Goal: Task Accomplishment & Management: Complete application form

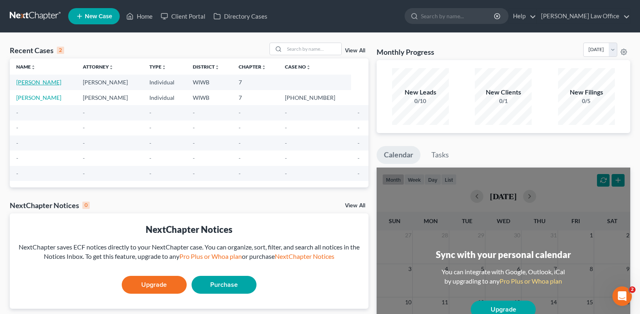
click at [50, 82] on link "[PERSON_NAME]" at bounding box center [38, 82] width 45 height 7
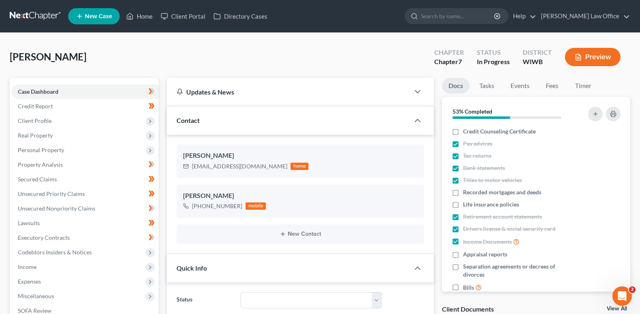
scroll to position [115, 0]
click at [71, 193] on span "Unsecured Priority Claims" at bounding box center [51, 193] width 67 height 7
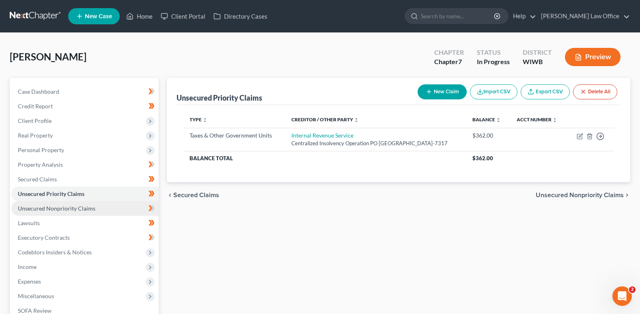
click at [72, 208] on span "Unsecured Nonpriority Claims" at bounding box center [57, 208] width 78 height 7
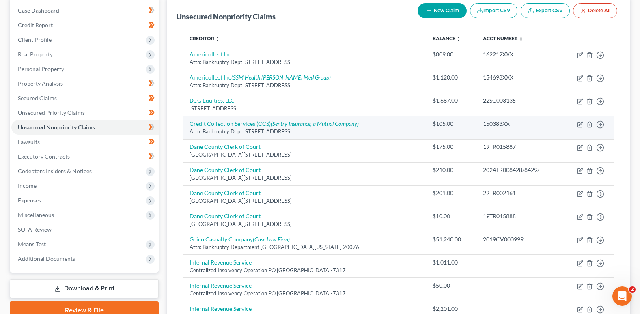
scroll to position [41, 0]
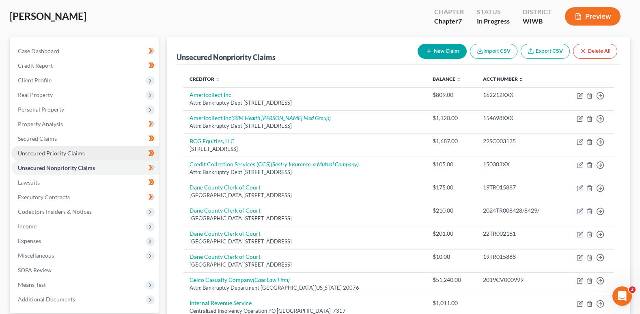
click at [49, 151] on span "Unsecured Priority Claims" at bounding box center [51, 153] width 67 height 7
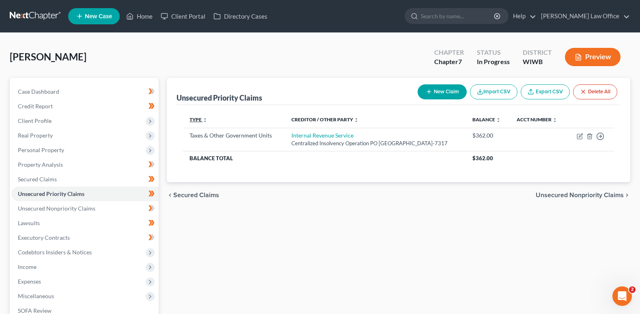
click at [204, 119] on icon "unfold_more" at bounding box center [205, 120] width 5 height 5
click at [195, 117] on link "Type expand_more expand_less unfold_more" at bounding box center [199, 120] width 18 height 6
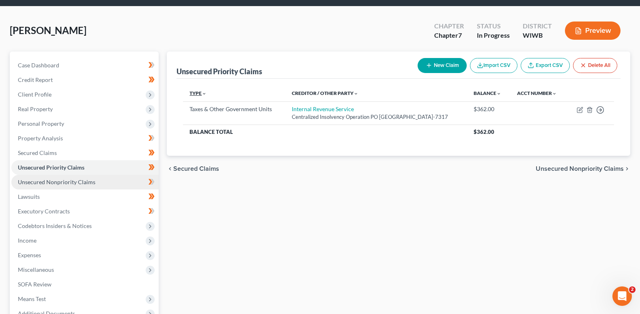
scroll to position [41, 0]
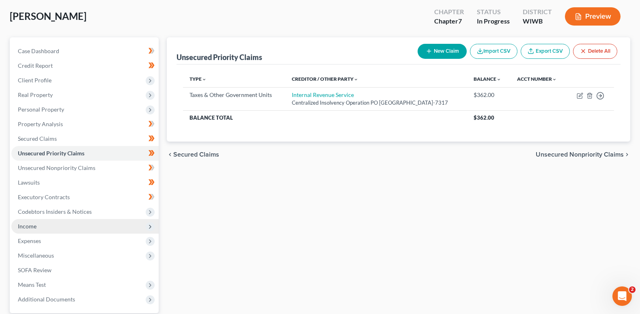
click at [58, 227] on span "Income" at bounding box center [84, 226] width 147 height 15
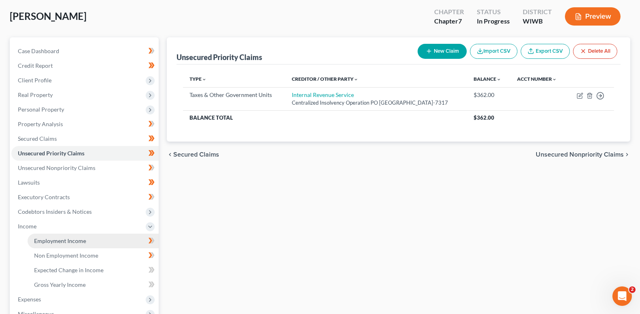
click at [75, 240] on span "Employment Income" at bounding box center [60, 241] width 52 height 7
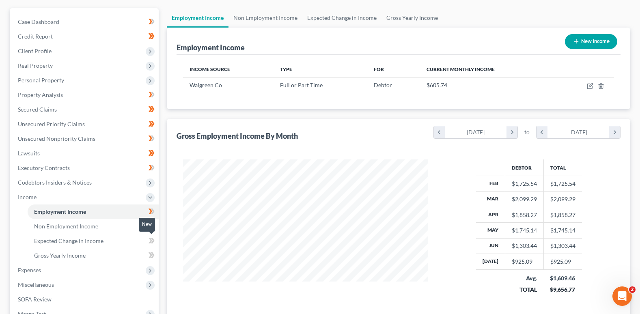
scroll to position [81, 0]
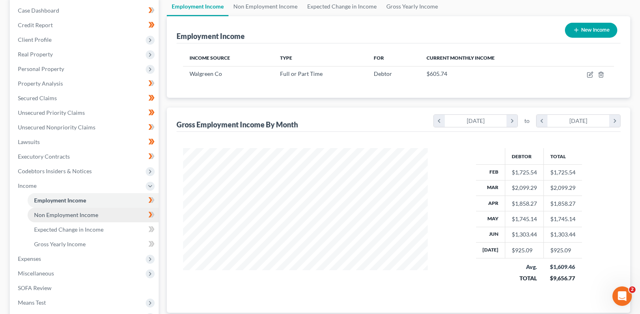
click at [66, 214] on span "Non Employment Income" at bounding box center [66, 215] width 64 height 7
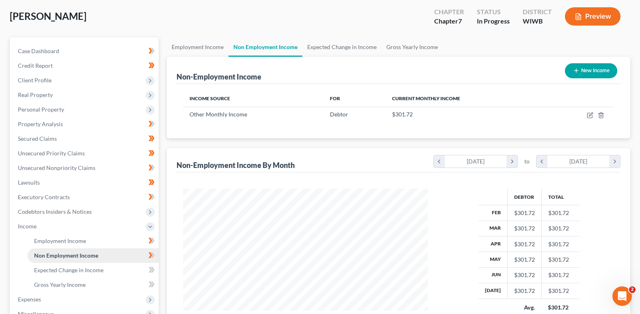
scroll to position [81, 0]
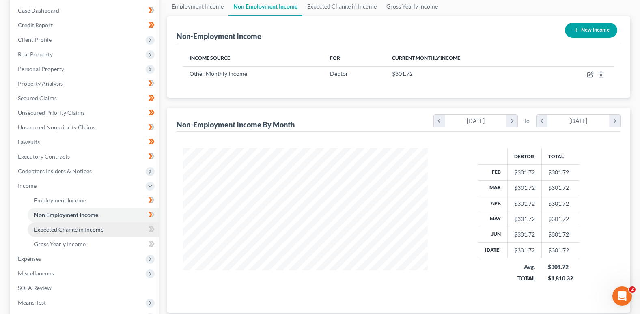
click at [67, 228] on span "Expected Change in Income" at bounding box center [68, 229] width 69 height 7
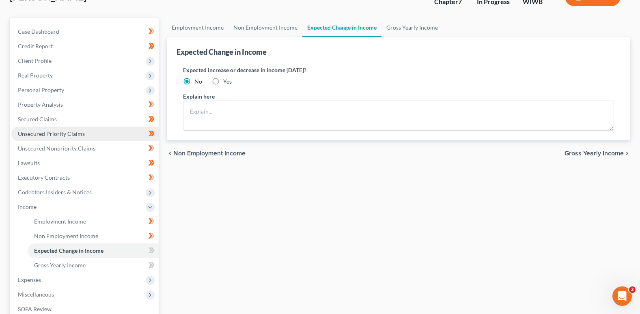
scroll to position [81, 0]
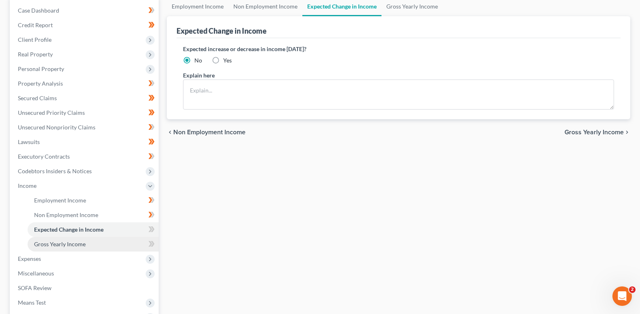
click at [80, 244] on span "Gross Yearly Income" at bounding box center [60, 244] width 52 height 7
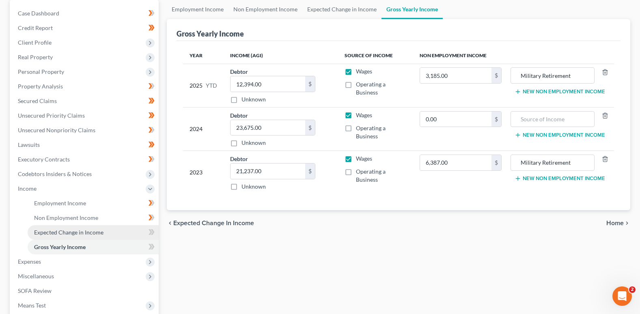
scroll to position [81, 0]
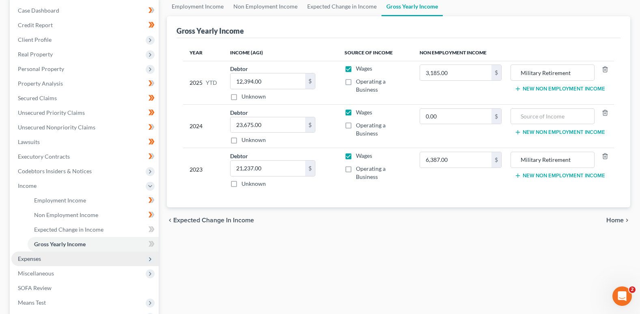
click at [37, 257] on span "Expenses" at bounding box center [29, 258] width 23 height 7
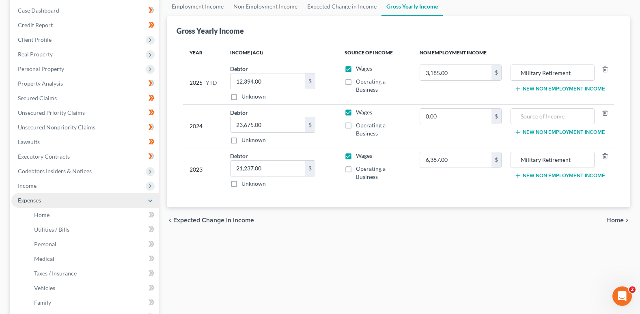
click at [36, 198] on span "Expenses" at bounding box center [29, 200] width 23 height 7
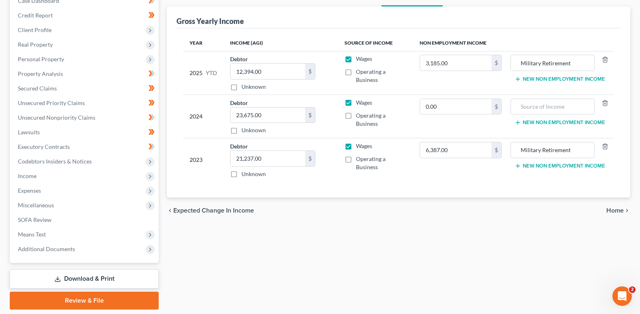
scroll to position [77, 0]
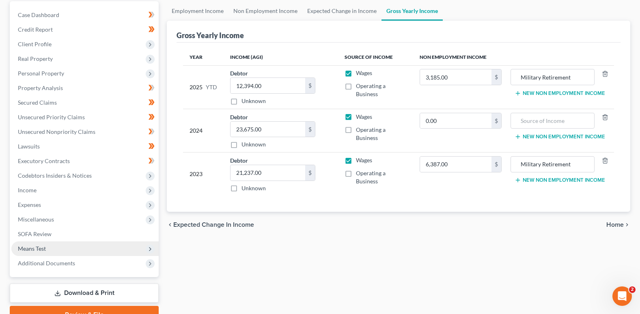
click at [48, 247] on span "Means Test" at bounding box center [84, 249] width 147 height 15
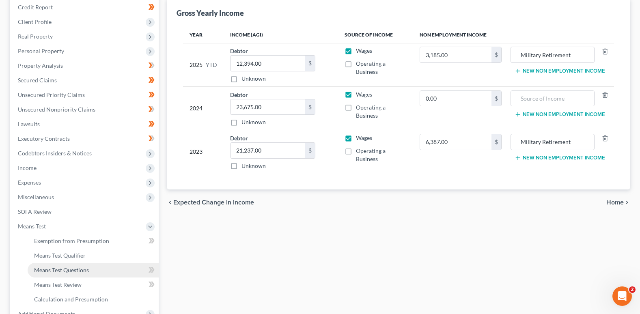
scroll to position [117, 0]
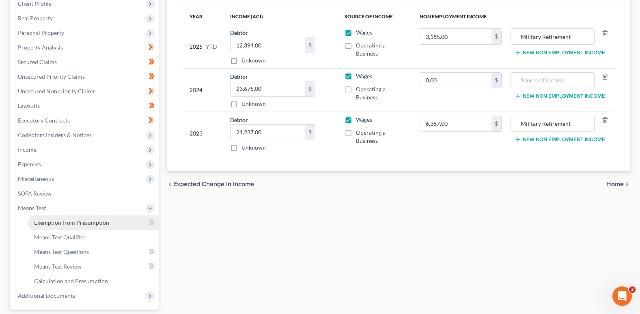
click at [95, 221] on span "Exemption from Presumption" at bounding box center [71, 222] width 75 height 7
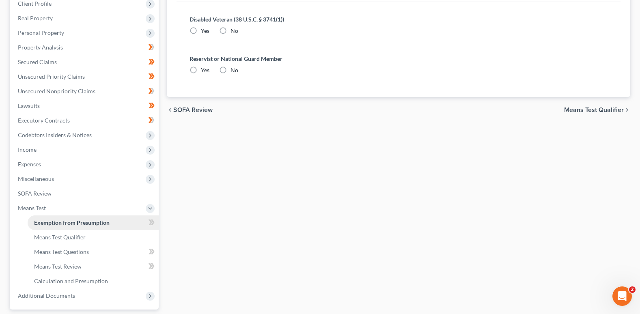
scroll to position [13, 0]
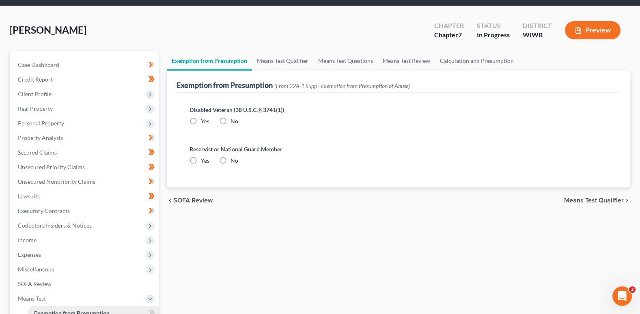
radio input "true"
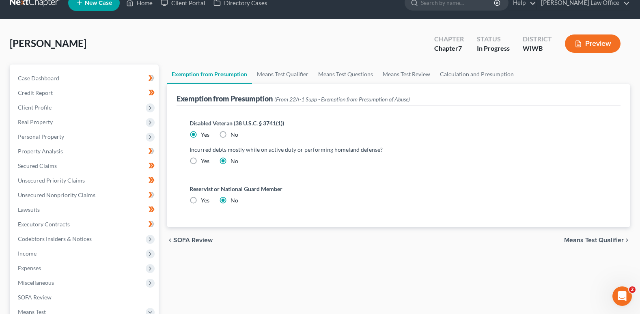
scroll to position [0, 0]
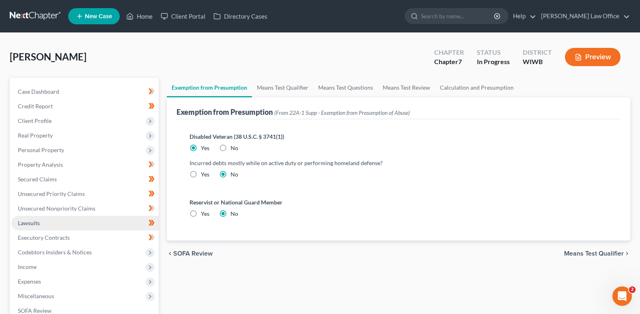
click at [32, 220] on span "Lawsuits" at bounding box center [29, 223] width 22 height 7
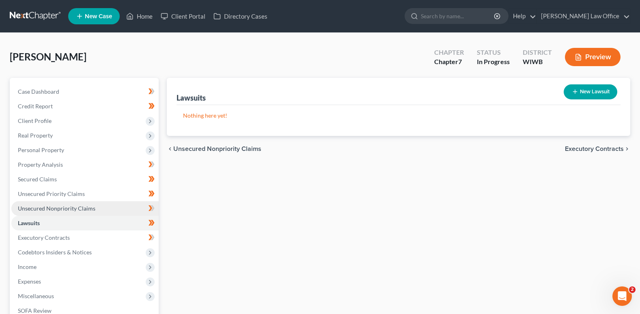
click at [37, 207] on span "Unsecured Nonpriority Claims" at bounding box center [57, 208] width 78 height 7
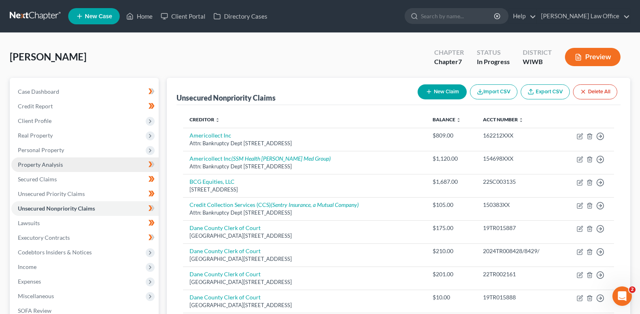
click at [39, 162] on span "Property Analysis" at bounding box center [40, 164] width 45 height 7
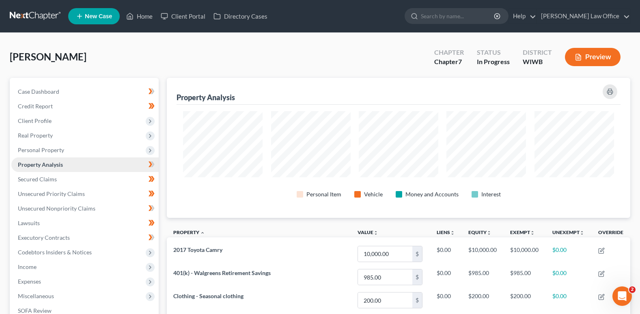
scroll to position [140, 464]
click at [36, 148] on span "Personal Property" at bounding box center [41, 150] width 46 height 7
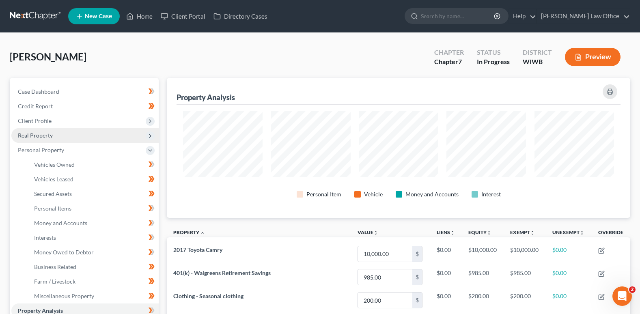
click at [36, 132] on span "Real Property" at bounding box center [35, 135] width 35 height 7
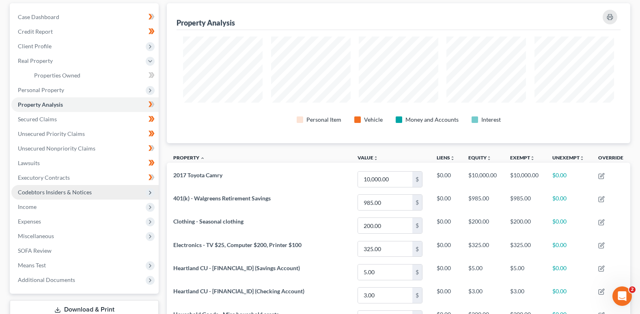
scroll to position [60, 0]
